Goal: Complete application form

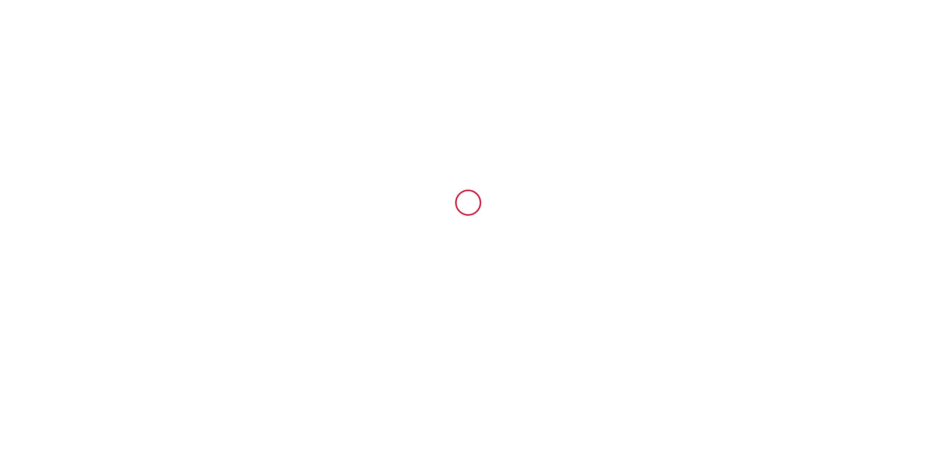
type input "6340730"
type input "La Vauxoise ~5 mn de la plage, résidence sécurisée"
type input "[STREET_ADDRESS]"
type input "17640"
type input "Vaux-sur-Mer"
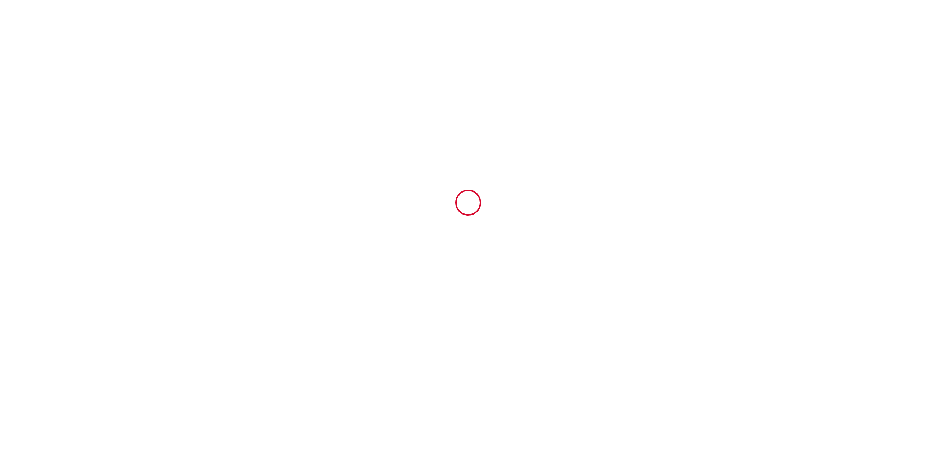
type input "France"
type input "12 Fri September 2025"
type input "18 Thu September 2025"
type input "2"
type input "0"
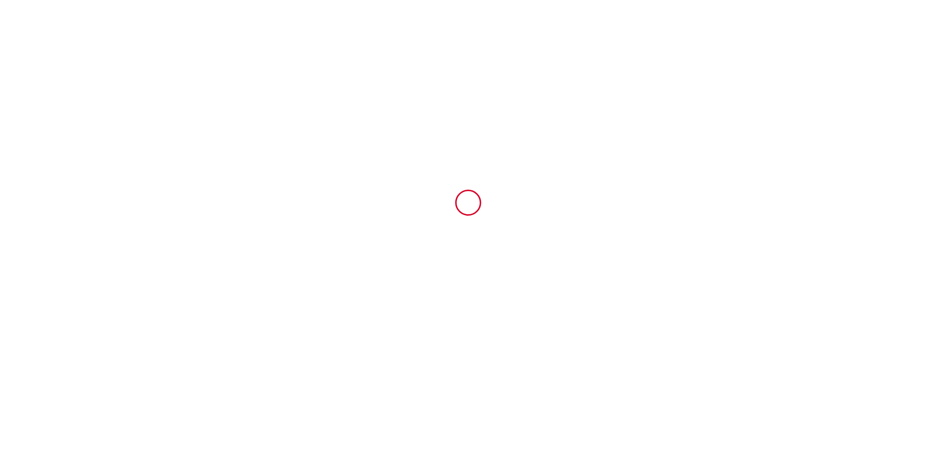
type input "500"
type input "497.88"
type input "Elodie"
type input "Bouteiller"
type input "1 rue de Tivoli"
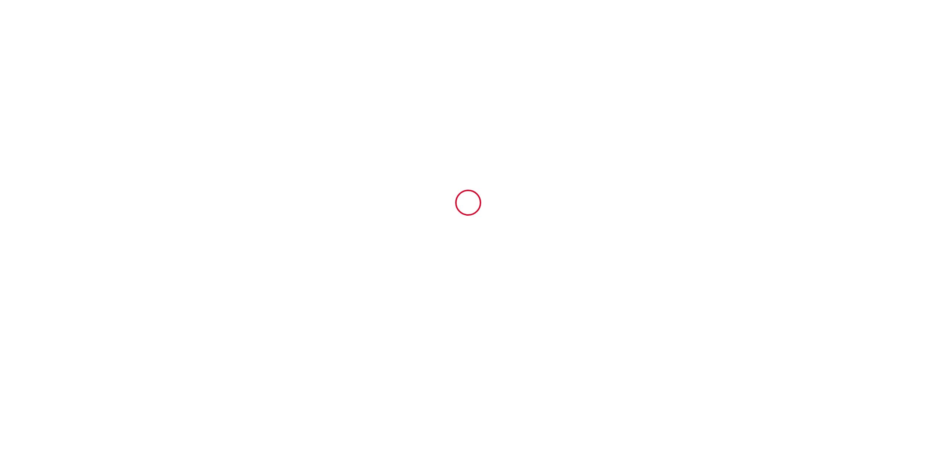
type input "17130"
type input "Montendre"
type input "France"
type input "anthologis17@gmail.com"
type input "Annick"
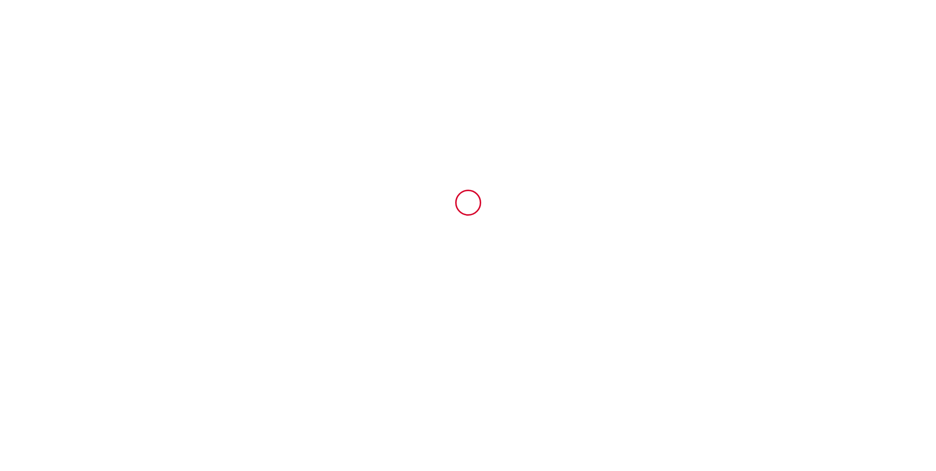
type input "ROGAT"
type input "62 Chemin De La Brondelle"
type input "73000"
type input "SONNAZ"
type input "arogat.848591@guest.booking.com"
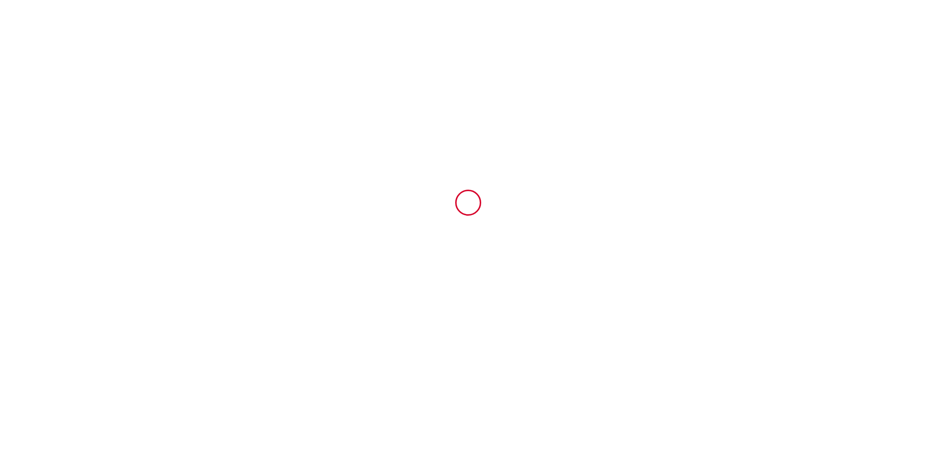
type input "+33 6 22 52 13 83"
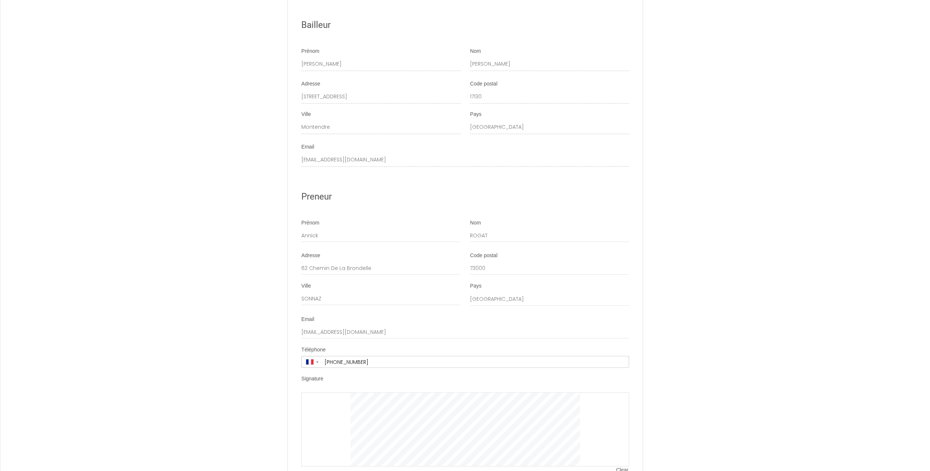
scroll to position [1269, 0]
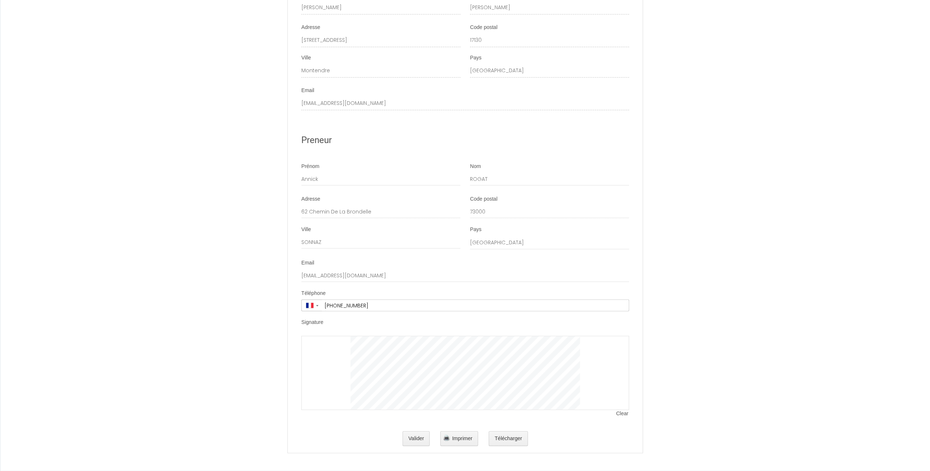
click at [349, 349] on div at bounding box center [465, 372] width 328 height 74
click at [353, 274] on input "arogat.848591@guest.booking.com" at bounding box center [465, 275] width 328 height 13
click at [417, 439] on button "Valider" at bounding box center [416, 438] width 27 height 15
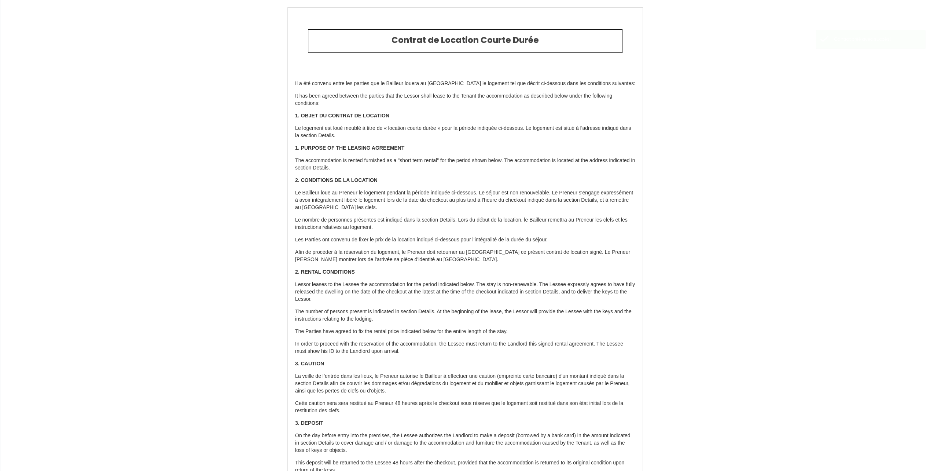
type input "21.8"
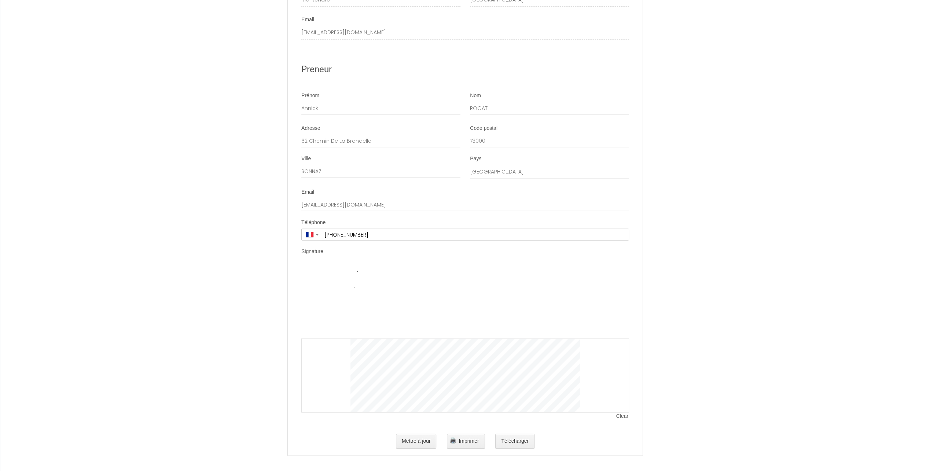
scroll to position [1343, 0]
click at [405, 436] on button "Mettre à jour" at bounding box center [416, 438] width 41 height 15
click at [435, 253] on div "Signature" at bounding box center [465, 250] width 328 height 10
click at [357, 269] on img at bounding box center [465, 298] width 229 height 73
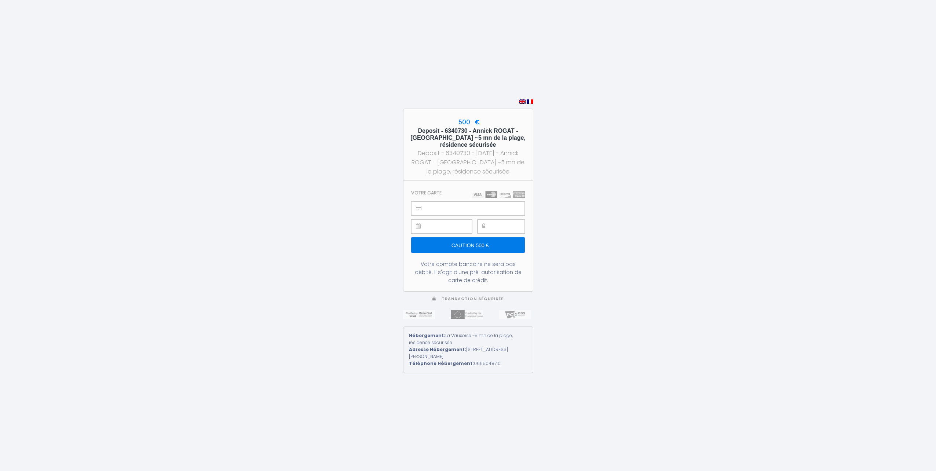
click at [489, 226] on div at bounding box center [500, 226] width 47 height 14
click at [488, 243] on input "Caution 500 €" at bounding box center [467, 244] width 113 height 15
